Goal: Information Seeking & Learning: Check status

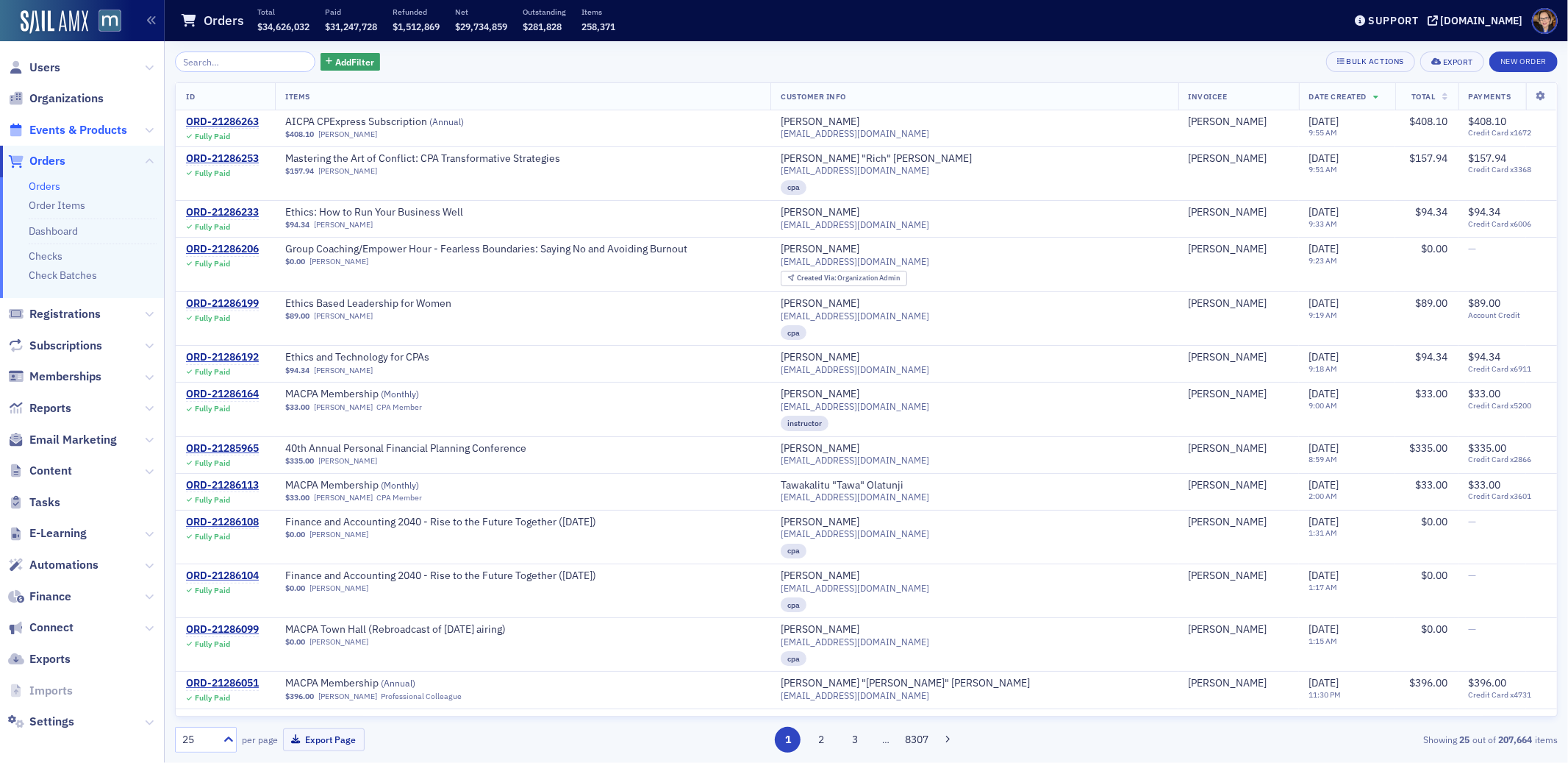
click at [60, 125] on span "Events & Products" at bounding box center [77, 129] width 98 height 16
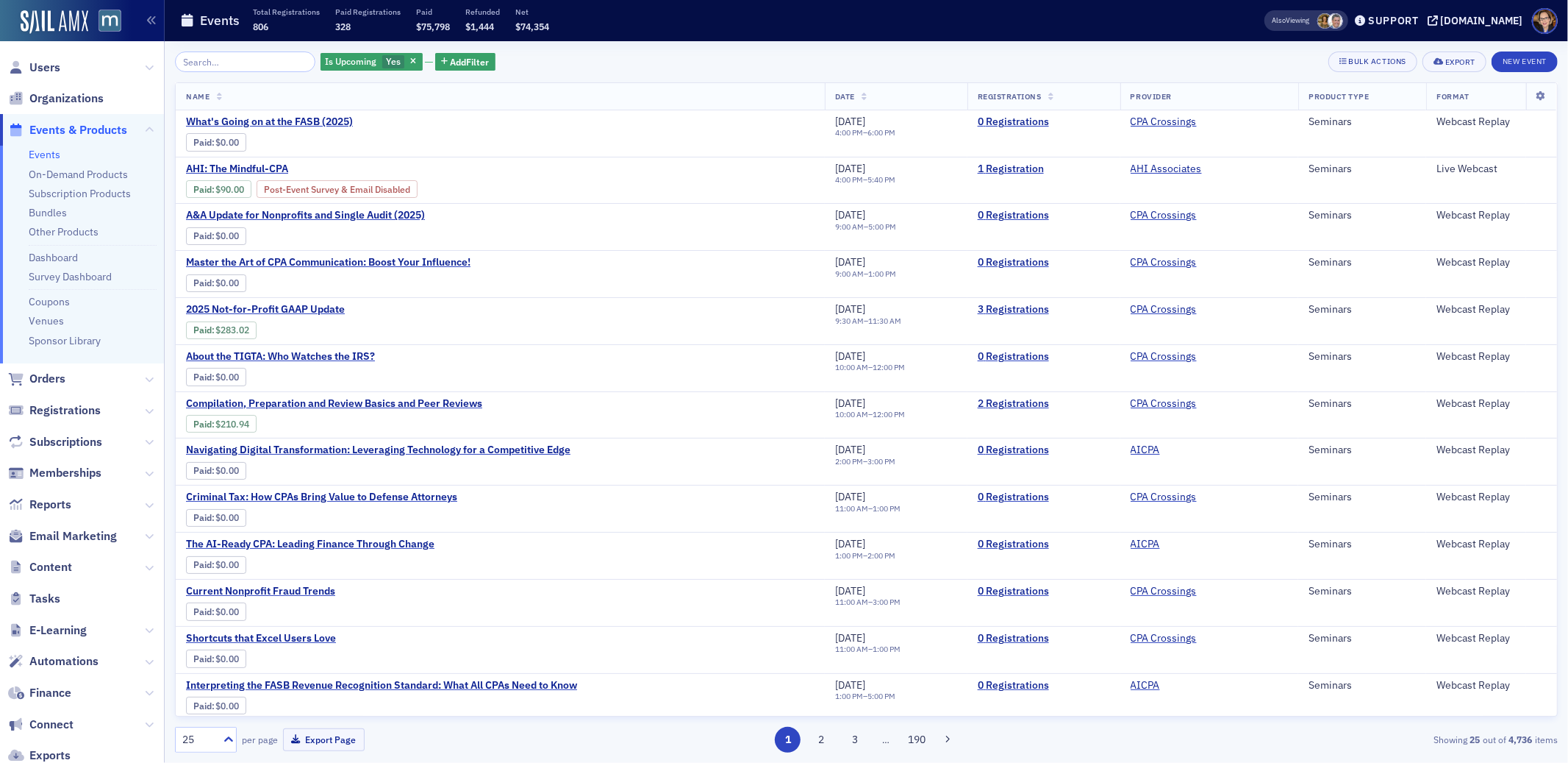
click at [225, 68] on input "search" at bounding box center [244, 61] width 140 height 20
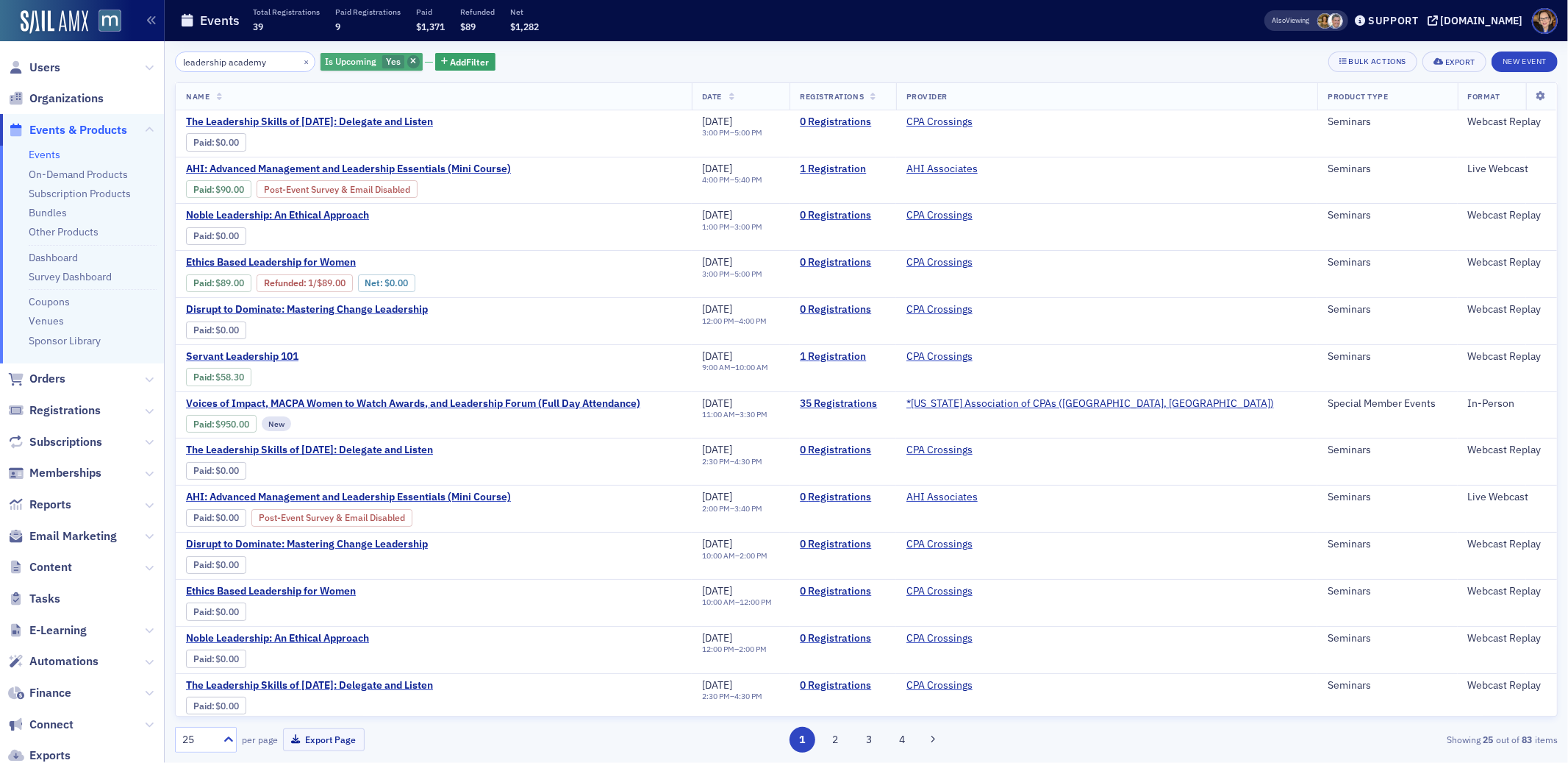
type input "leadership academy"
click at [410, 64] on icon "button" at bounding box center [413, 62] width 6 height 8
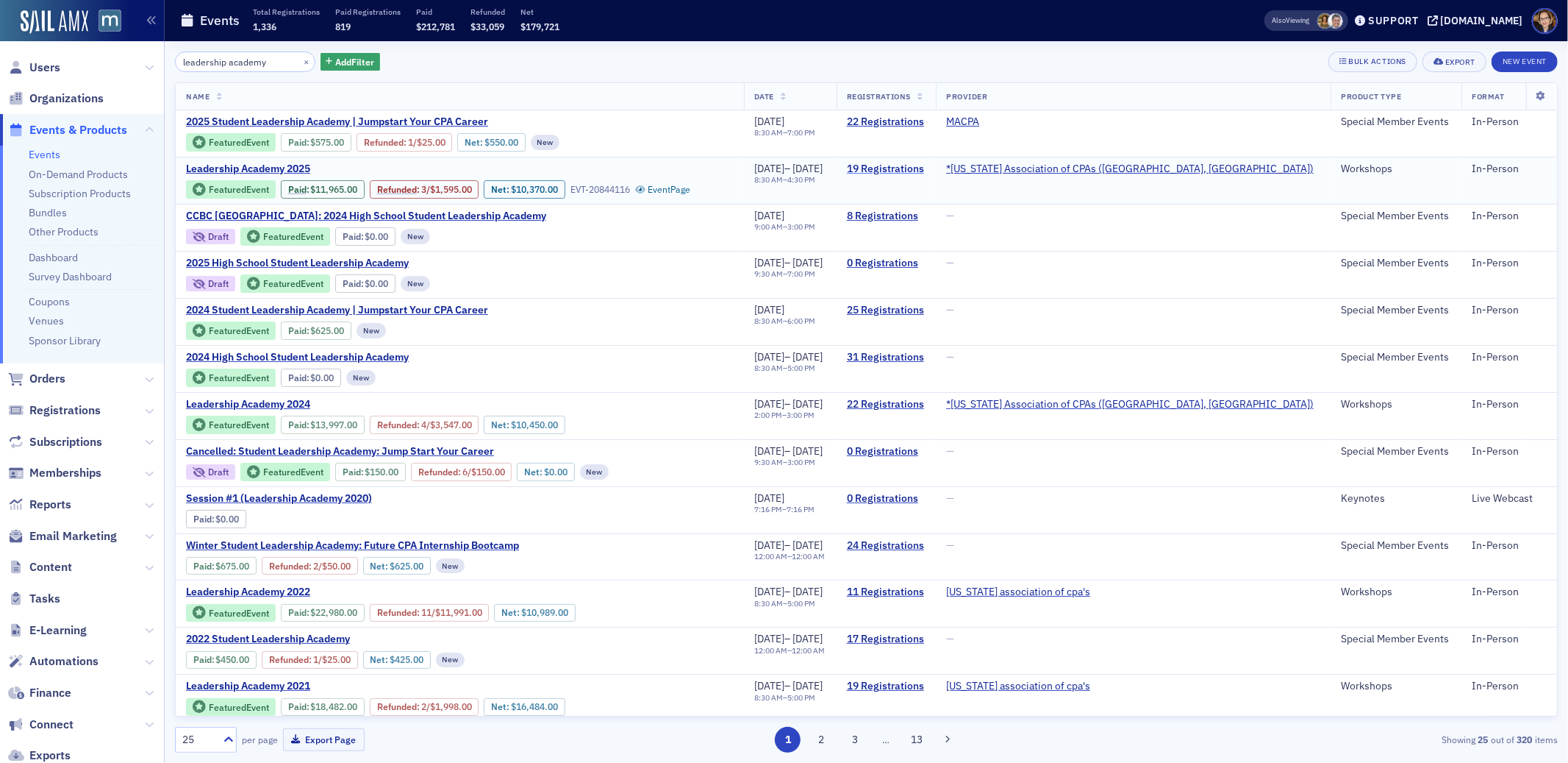
click at [926, 172] on link "19 Registrations" at bounding box center [885, 169] width 78 height 14
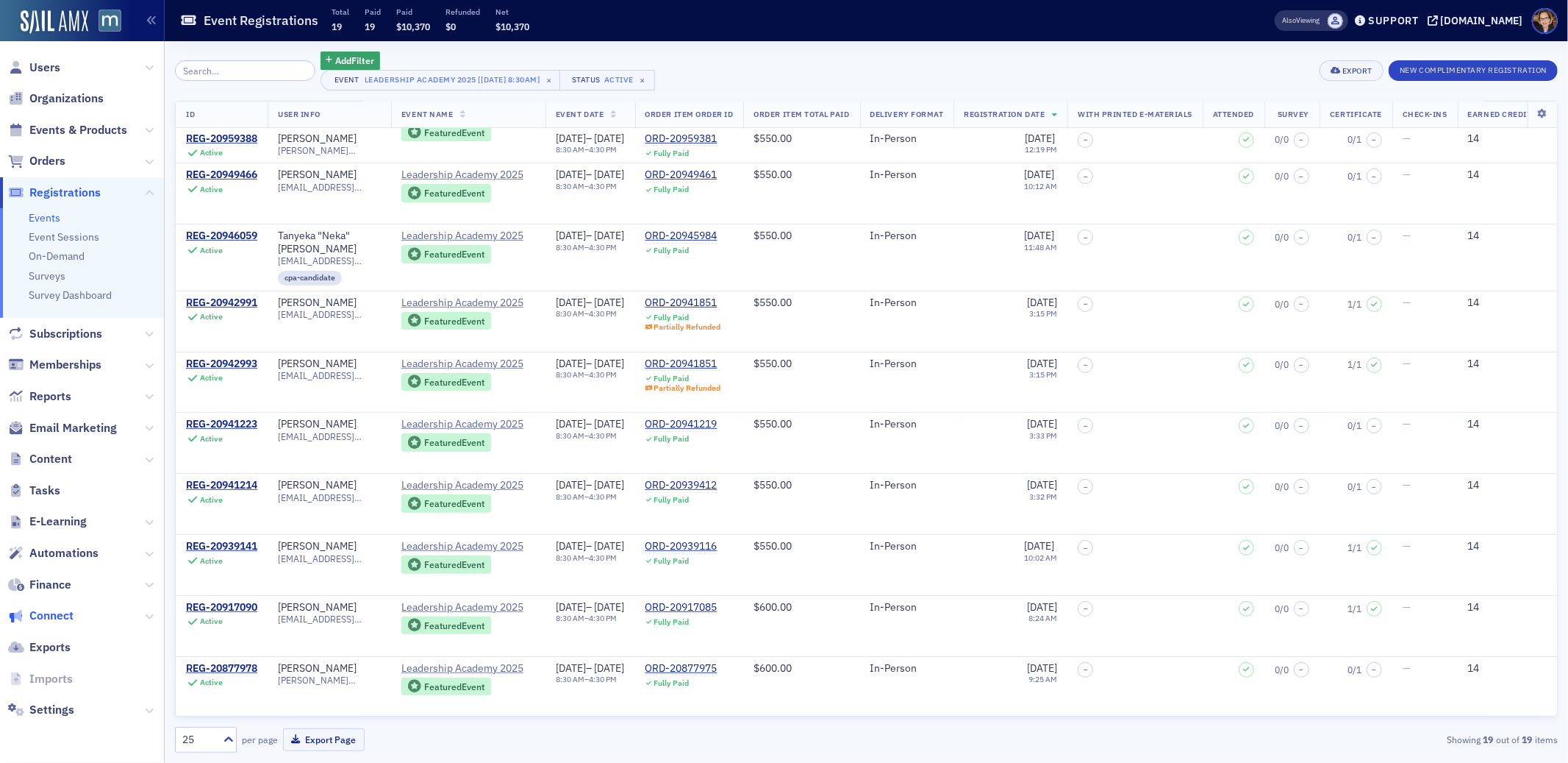
scroll to position [260, 0]
